Goal: Task Accomplishment & Management: Complete application form

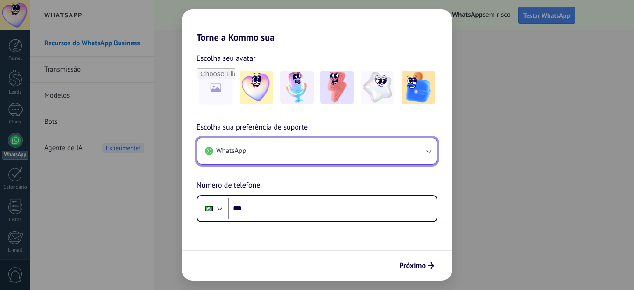
click at [393, 154] on button "WhatsApp" at bounding box center [317, 150] width 239 height 25
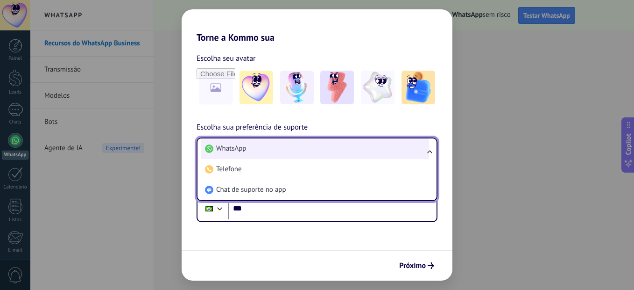
click at [236, 148] on span "WhatsApp" at bounding box center [231, 148] width 30 height 9
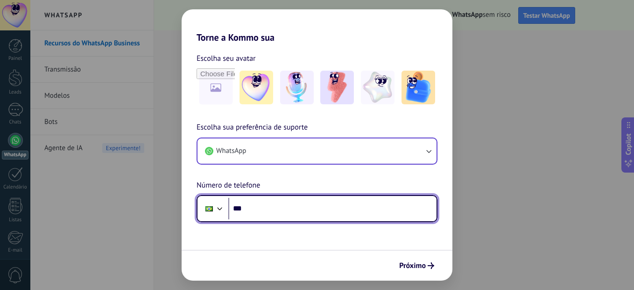
click at [255, 209] on input "***" at bounding box center [332, 208] width 208 height 21
type input "**********"
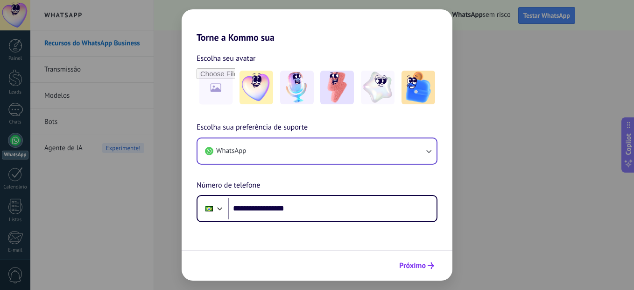
click at [420, 264] on span "Próximo" at bounding box center [412, 265] width 27 height 7
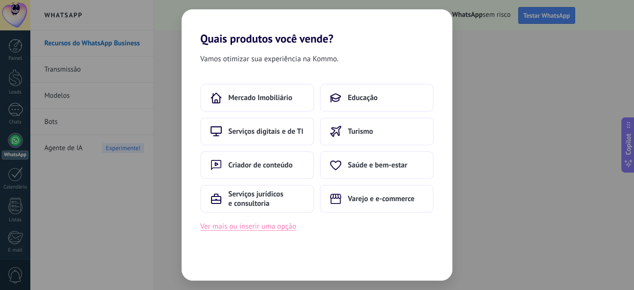
click at [254, 227] on button "Ver mais ou inserir uma opção" at bounding box center [248, 226] width 96 height 12
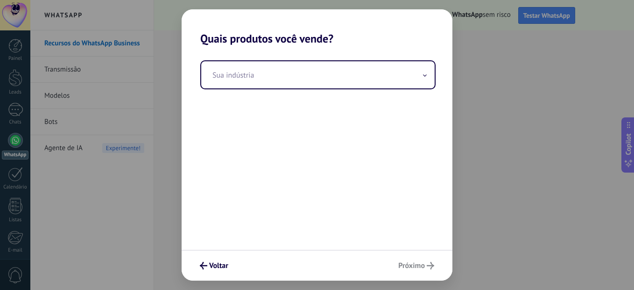
click at [160, 158] on div "Quais produtos você vende? Sua indústria Voltar Próximo" at bounding box center [317, 145] width 634 height 290
click at [160, 156] on div "Quais produtos você vende? Sua indústria Voltar Próximo" at bounding box center [317, 145] width 634 height 290
click at [420, 268] on div "Voltar Próximo" at bounding box center [317, 264] width 271 height 31
click at [421, 264] on div "Voltar Próximo" at bounding box center [317, 264] width 271 height 31
click at [422, 264] on div "Voltar Próximo" at bounding box center [317, 264] width 271 height 31
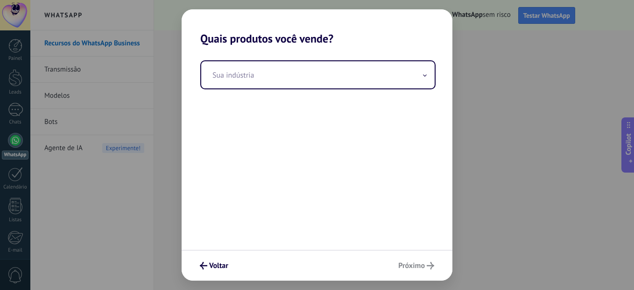
click at [422, 264] on div "Voltar Próximo" at bounding box center [317, 264] width 271 height 31
click at [219, 260] on button "Voltar" at bounding box center [214, 265] width 37 height 16
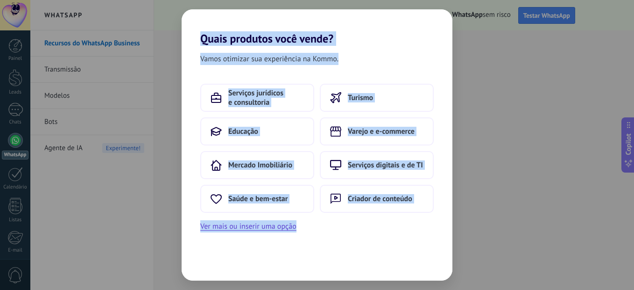
click at [217, 256] on div "Vamos otimizar sua experiência na Kommo. Serviços jurídicos e consultoria Turis…" at bounding box center [317, 162] width 271 height 235
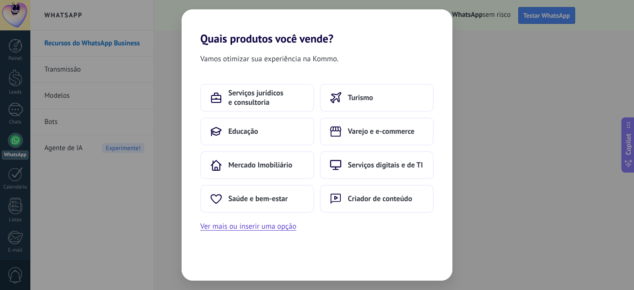
click at [216, 255] on div "Vamos otimizar sua experiência na Kommo. Serviços jurídicos e consultoria Turis…" at bounding box center [317, 162] width 271 height 235
click at [213, 252] on div "Vamos otimizar sua experiência na Kommo. Serviços jurídicos e consultoria Turis…" at bounding box center [317, 162] width 271 height 235
drag, startPoint x: 211, startPoint y: 247, endPoint x: 184, endPoint y: 214, distance: 42.4
click at [205, 237] on div "Vamos otimizar sua experiência na Kommo. Serviços jurídicos e consultoria Turis…" at bounding box center [317, 162] width 271 height 235
click at [129, 181] on div "Quais produtos você vende? Vamos otimizar sua experiência na Kommo. Serviços ju…" at bounding box center [317, 145] width 634 height 290
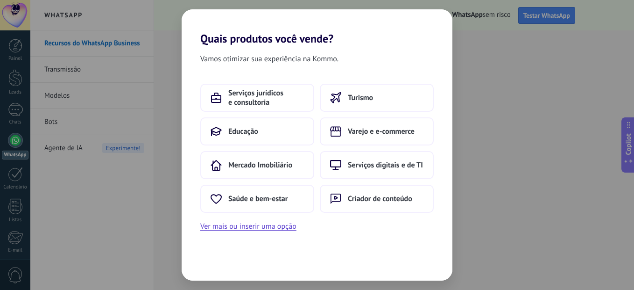
click at [9, 140] on div "Quais produtos você vende? Vamos otimizar sua experiência na Kommo. Serviços ju…" at bounding box center [317, 145] width 634 height 290
click at [556, 15] on div "Quais produtos você vende? Vamos otimizar sua experiência na Kommo. Serviços ju…" at bounding box center [317, 145] width 634 height 290
click at [558, 20] on div "Quais produtos você vende? Vamos otimizar sua experiência na Kommo. Serviços ju…" at bounding box center [317, 145] width 634 height 290
click at [100, 78] on div "Quais produtos você vende? Vamos otimizar sua experiência na Kommo. Serviços ju…" at bounding box center [317, 145] width 634 height 290
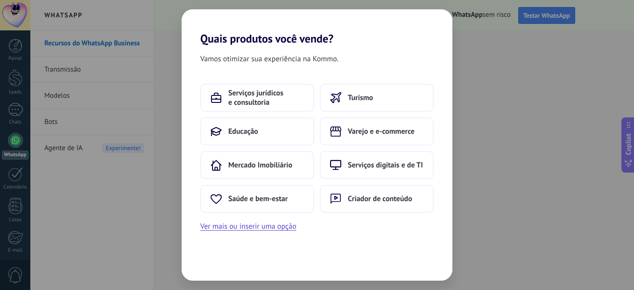
click at [101, 77] on div "Quais produtos você vende? Vamos otimizar sua experiência na Kommo. Serviços ju…" at bounding box center [317, 145] width 634 height 290
click at [144, 92] on div "Quais produtos você vende? Vamos otimizar sua experiência na Kommo. Serviços ju…" at bounding box center [317, 145] width 634 height 290
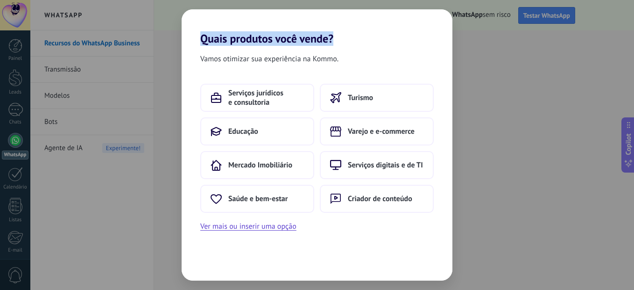
drag, startPoint x: 143, startPoint y: 93, endPoint x: 113, endPoint y: 82, distance: 31.8
click at [113, 82] on div "Quais produtos você vende? Vamos otimizar sua experiência na Kommo. Serviços ju…" at bounding box center [317, 145] width 634 height 290
click at [14, 3] on div "Quais produtos você vende? Vamos otimizar sua experiência na Kommo. Serviços ju…" at bounding box center [317, 145] width 634 height 290
